Goal: Transaction & Acquisition: Purchase product/service

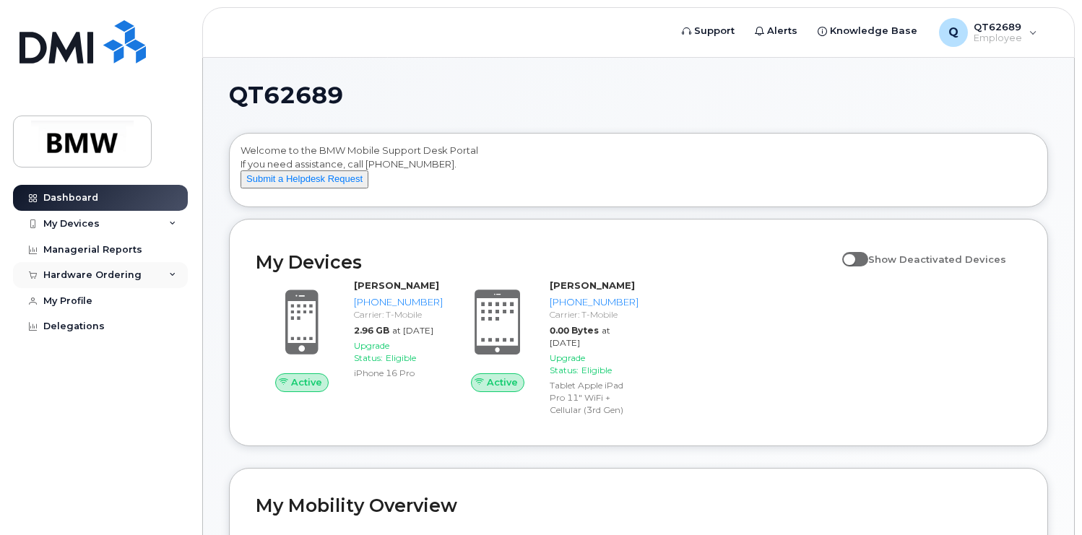
click at [97, 279] on div "Hardware Ordering" at bounding box center [92, 275] width 98 height 12
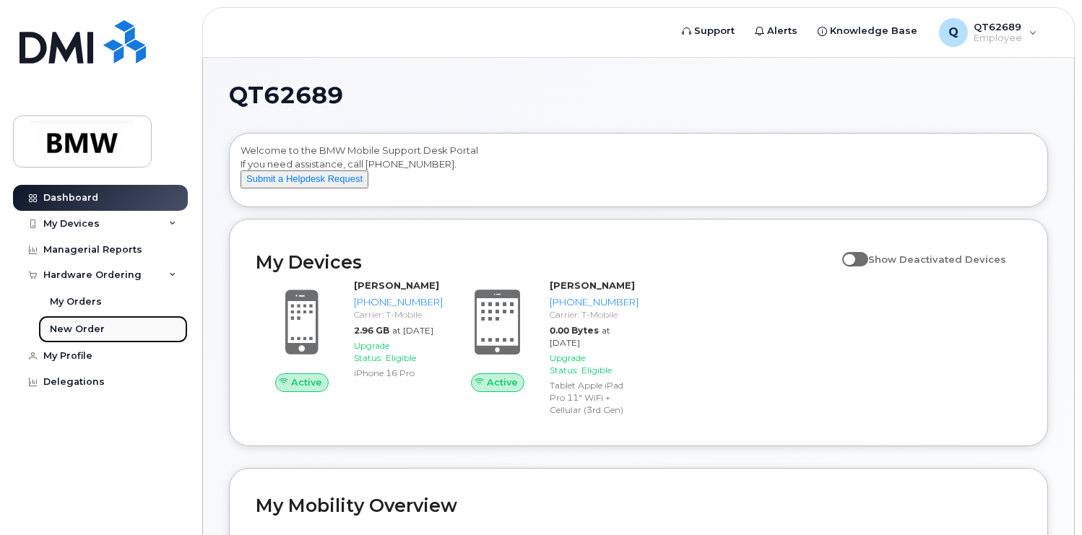
click at [66, 328] on div "New Order" at bounding box center [77, 329] width 55 height 13
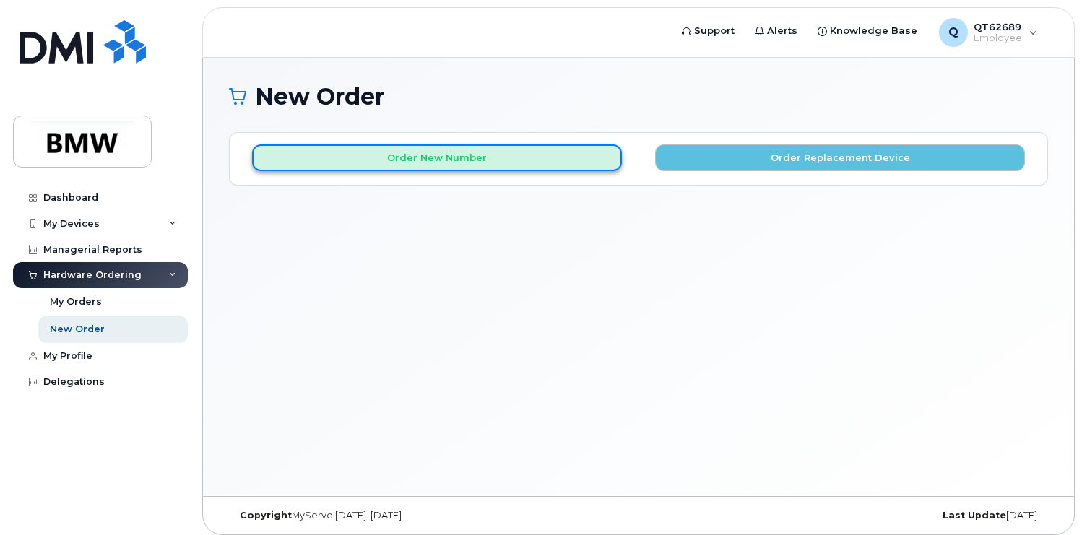
click at [421, 155] on button "Order New Number" at bounding box center [437, 157] width 370 height 27
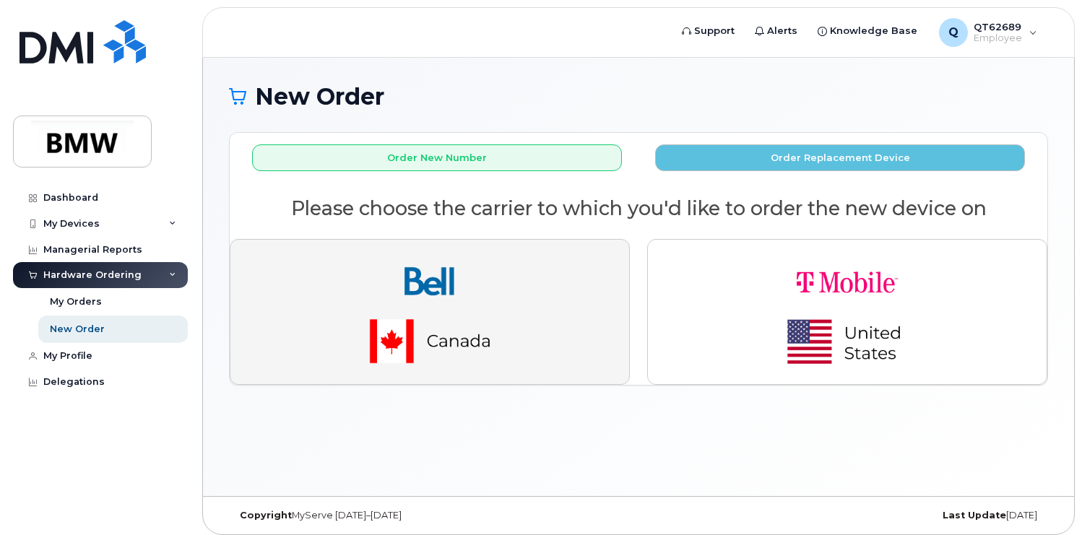
click at [537, 319] on button "button" at bounding box center [430, 312] width 400 height 146
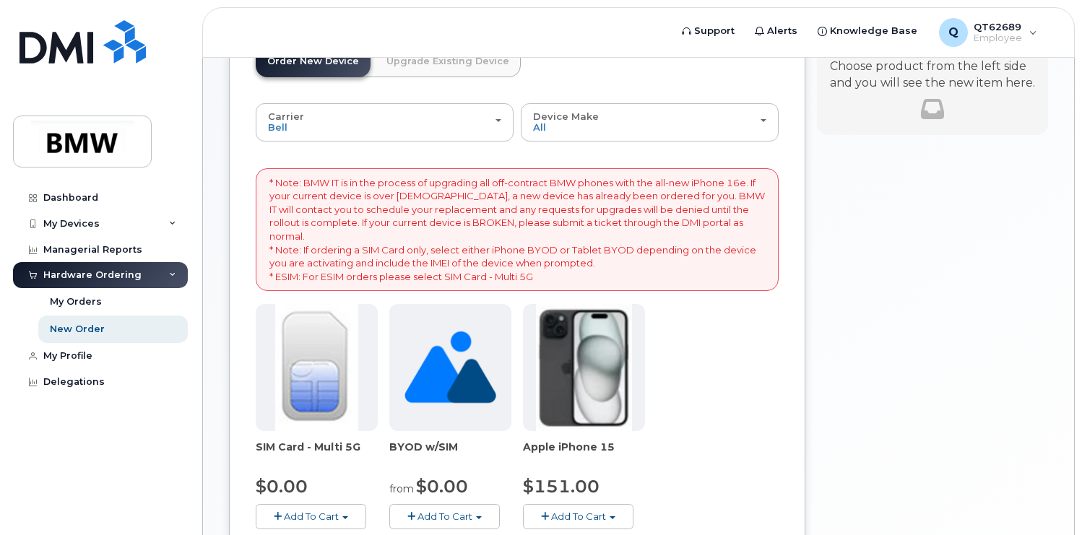
scroll to position [101, 0]
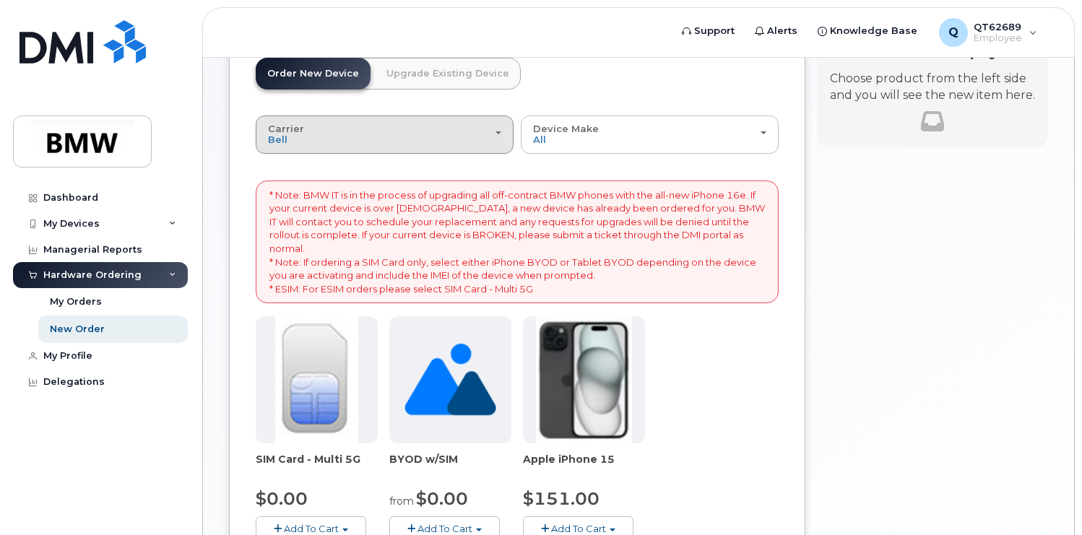
click at [335, 137] on div "Carrier Bell T-Mobile" at bounding box center [384, 135] width 233 height 22
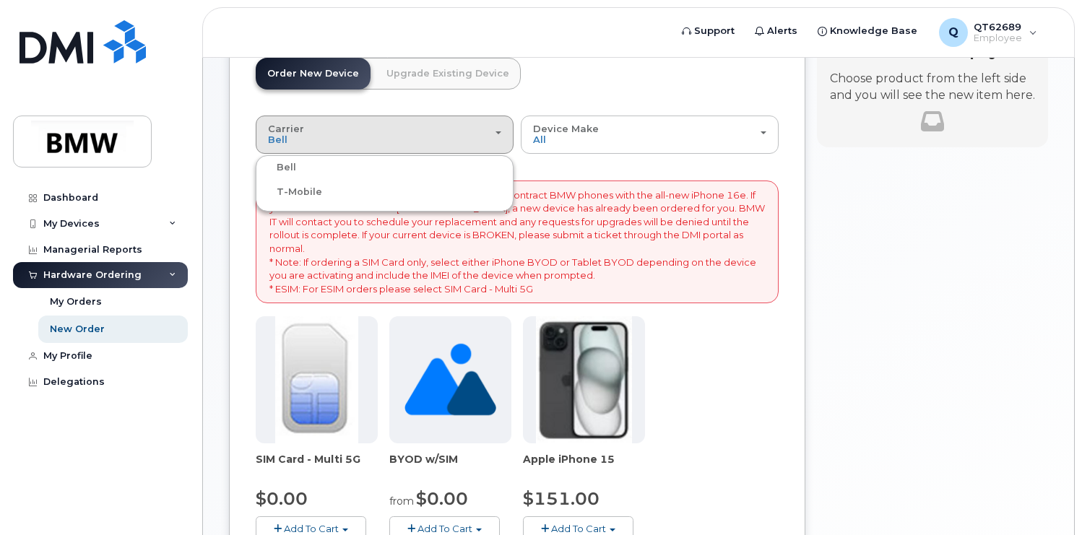
click at [312, 184] on label "T-Mobile" at bounding box center [290, 191] width 63 height 17
click at [0, 0] on input "T-Mobile" at bounding box center [0, 0] width 0 height 0
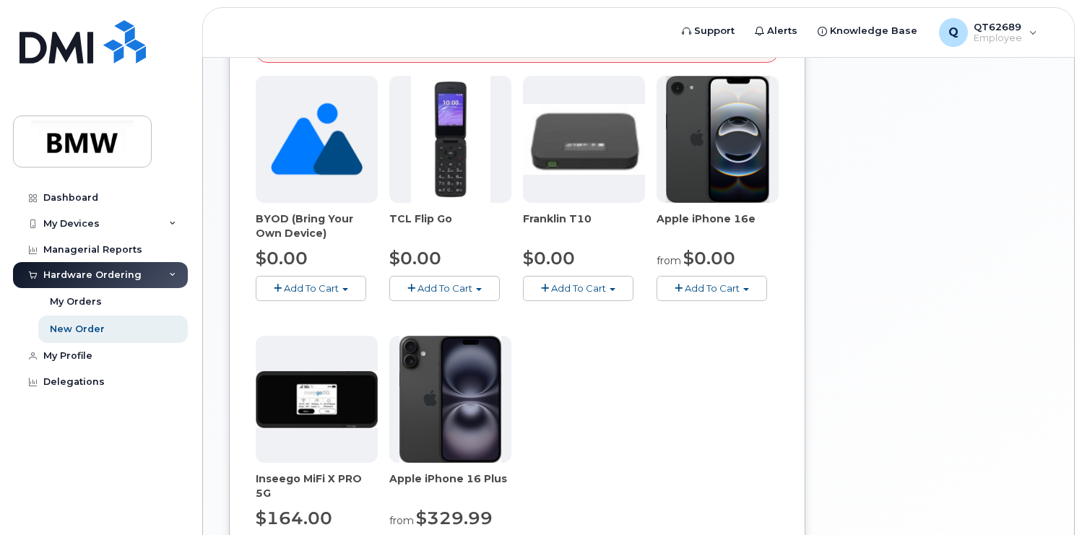
scroll to position [344, 0]
